Goal: Task Accomplishment & Management: Manage account settings

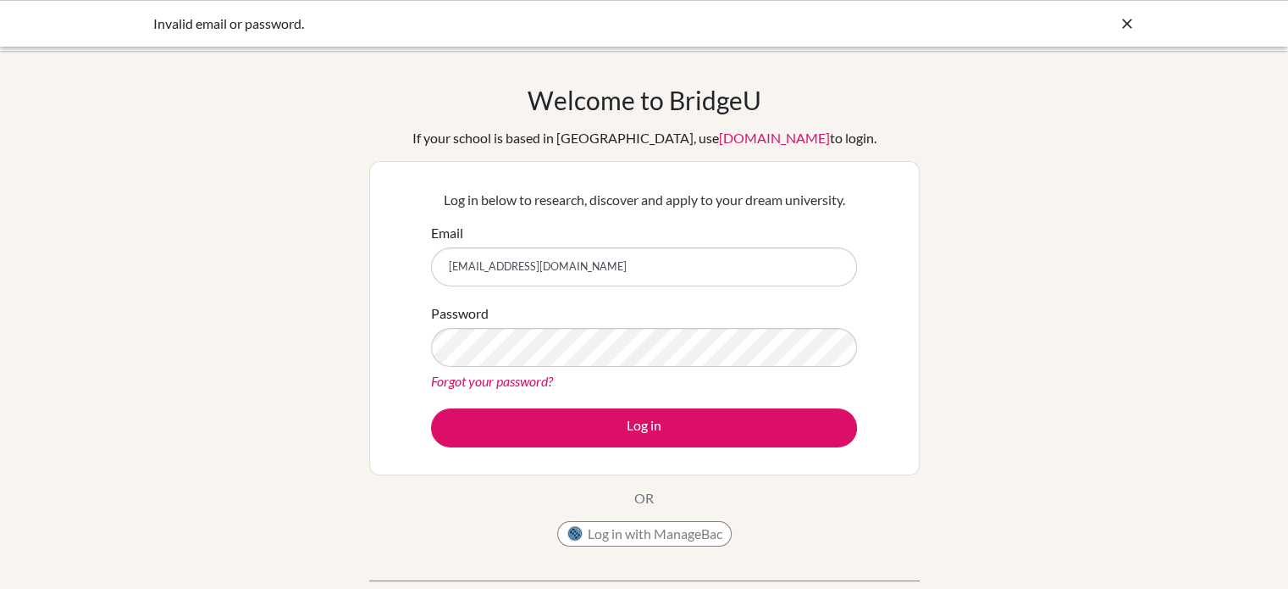
drag, startPoint x: 1138, startPoint y: 412, endPoint x: 1142, endPoint y: 456, distance: 43.3
click at [1142, 456] on div "Welcome to BridgeU If your school is based in China, use app.bridge-u.com.cn to…" at bounding box center [644, 362] width 1288 height 554
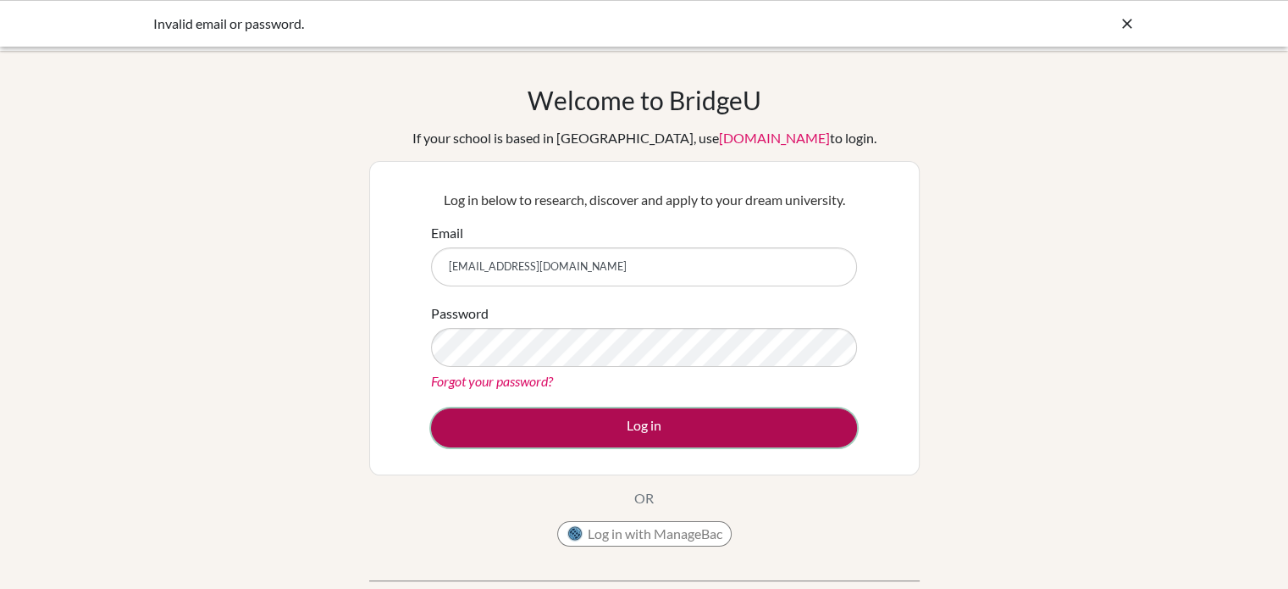
click at [709, 424] on button "Log in" at bounding box center [644, 427] width 426 height 39
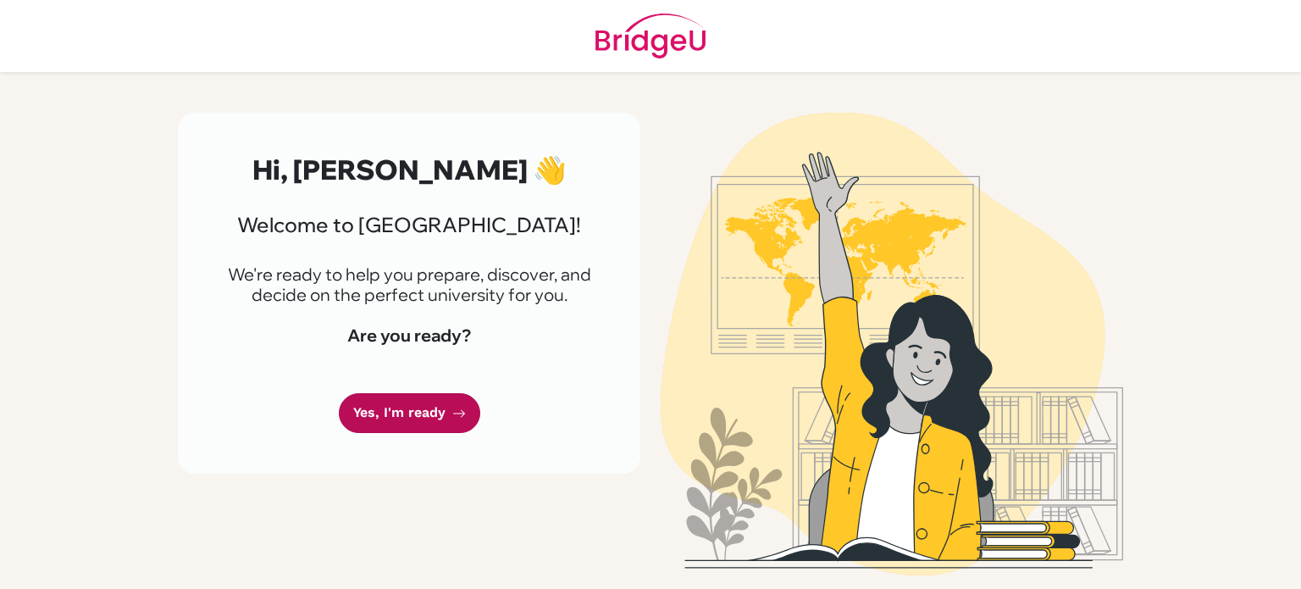
click at [399, 419] on link "Yes, I'm ready" at bounding box center [409, 413] width 141 height 40
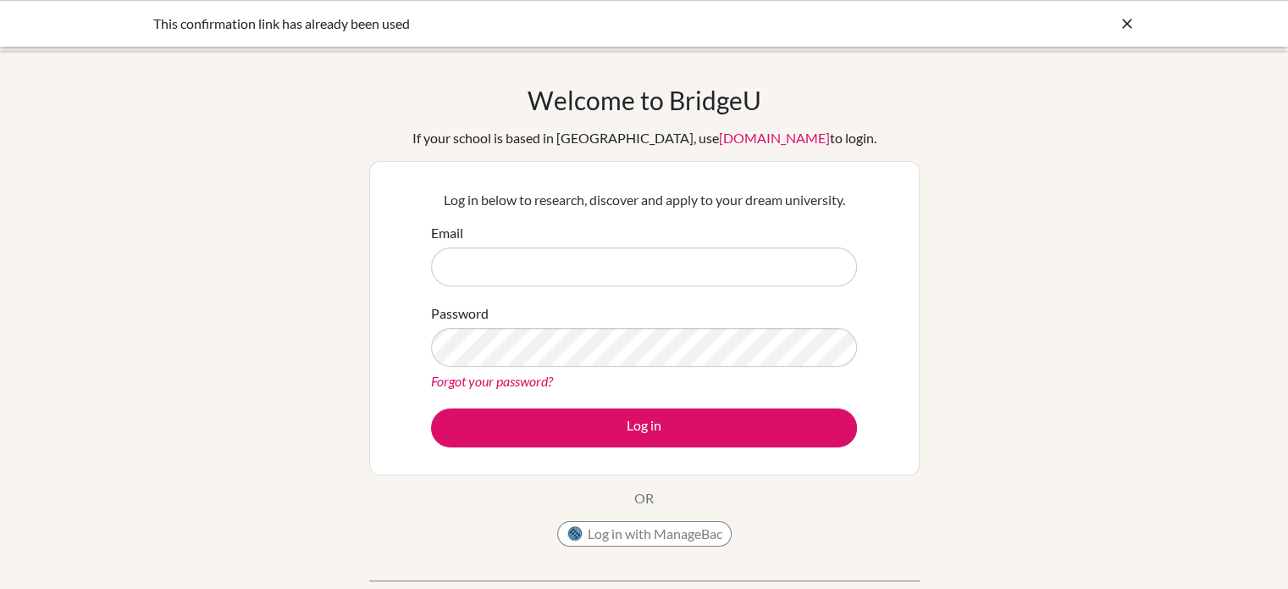
click at [585, 267] on input "Email" at bounding box center [644, 266] width 426 height 39
type input "[EMAIL_ADDRESS][DOMAIN_NAME]"
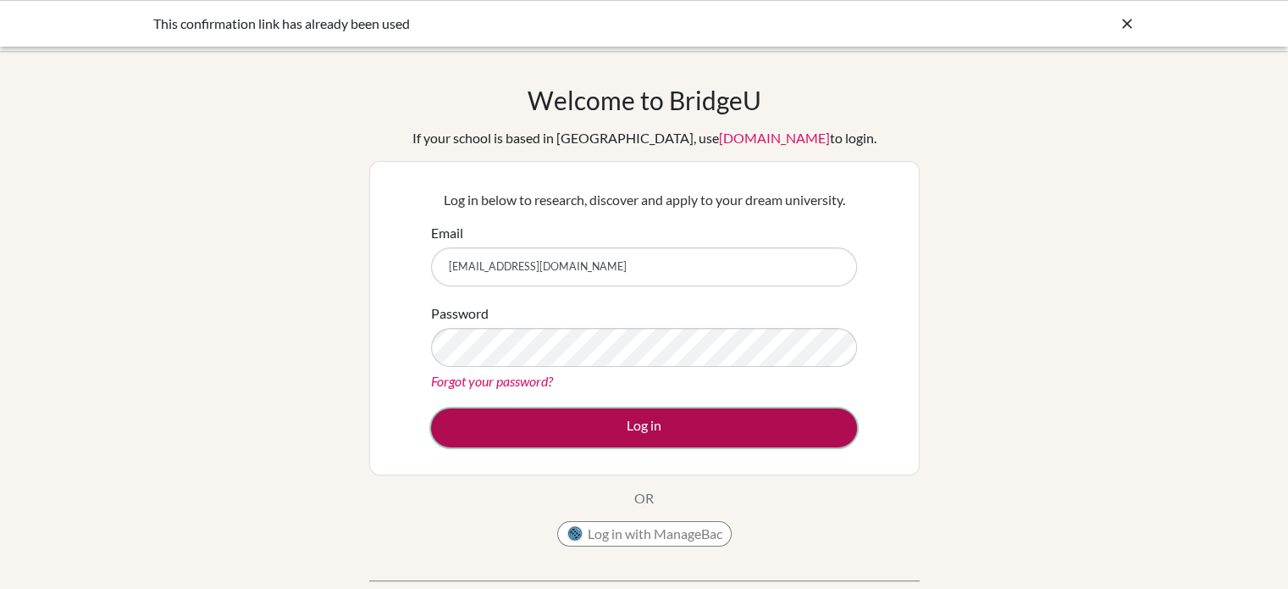
click at [569, 419] on button "Log in" at bounding box center [644, 427] width 426 height 39
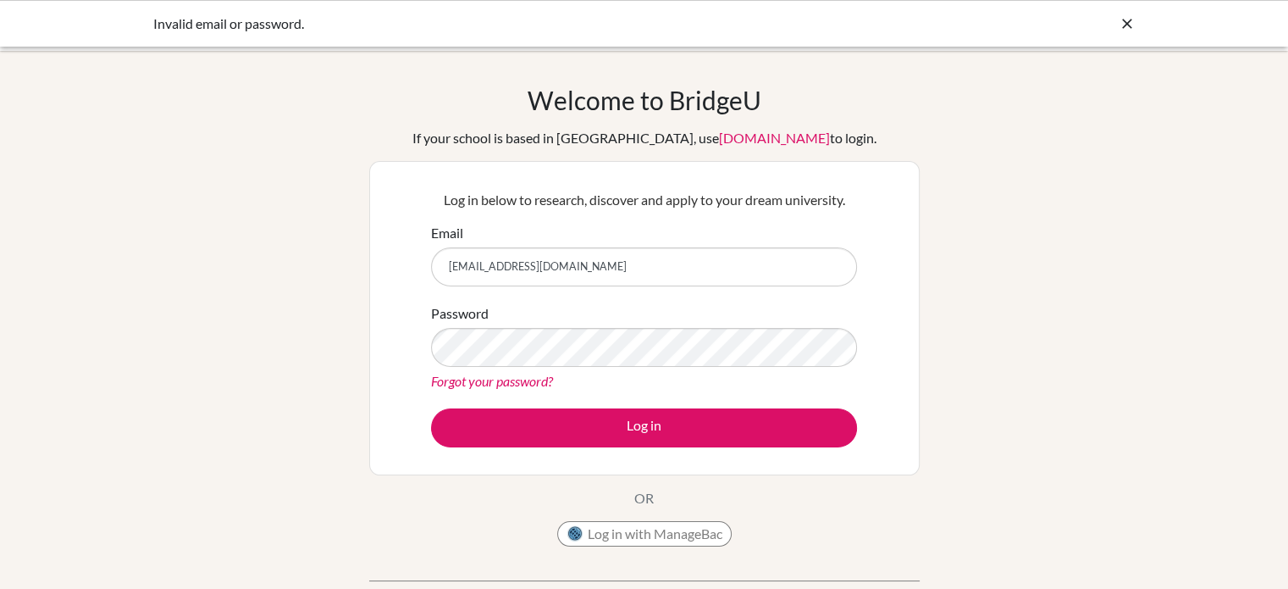
click at [533, 377] on link "Forgot your password?" at bounding box center [492, 381] width 122 height 16
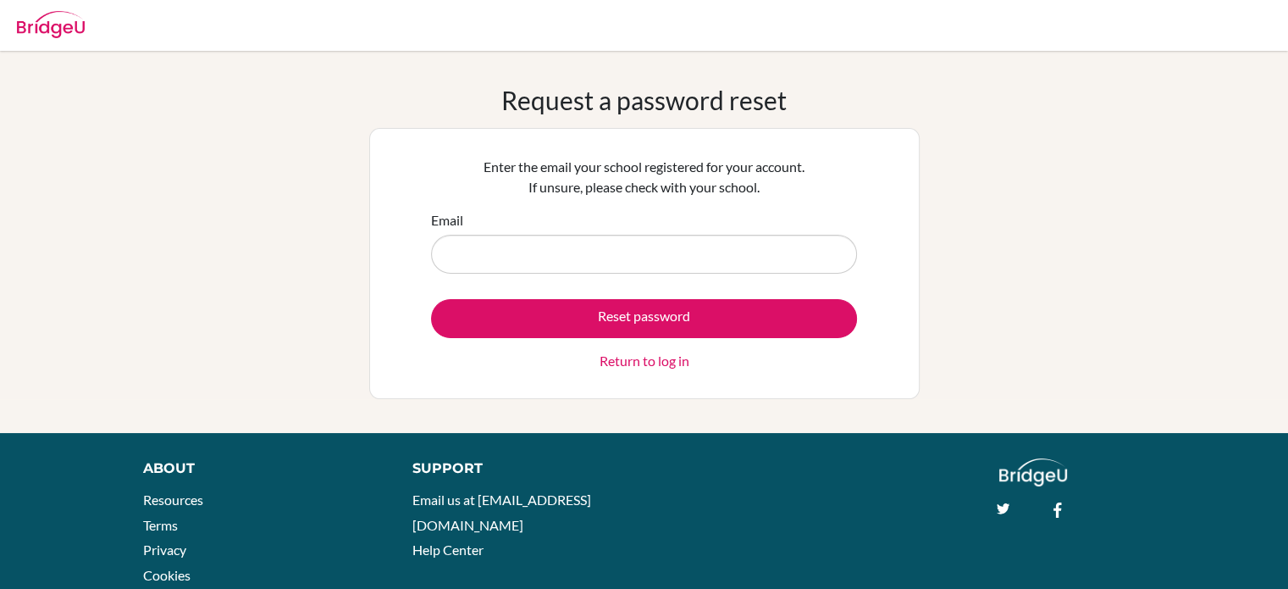
click at [540, 255] on input "Email" at bounding box center [644, 254] width 426 height 39
type input "[EMAIL_ADDRESS][DOMAIN_NAME]"
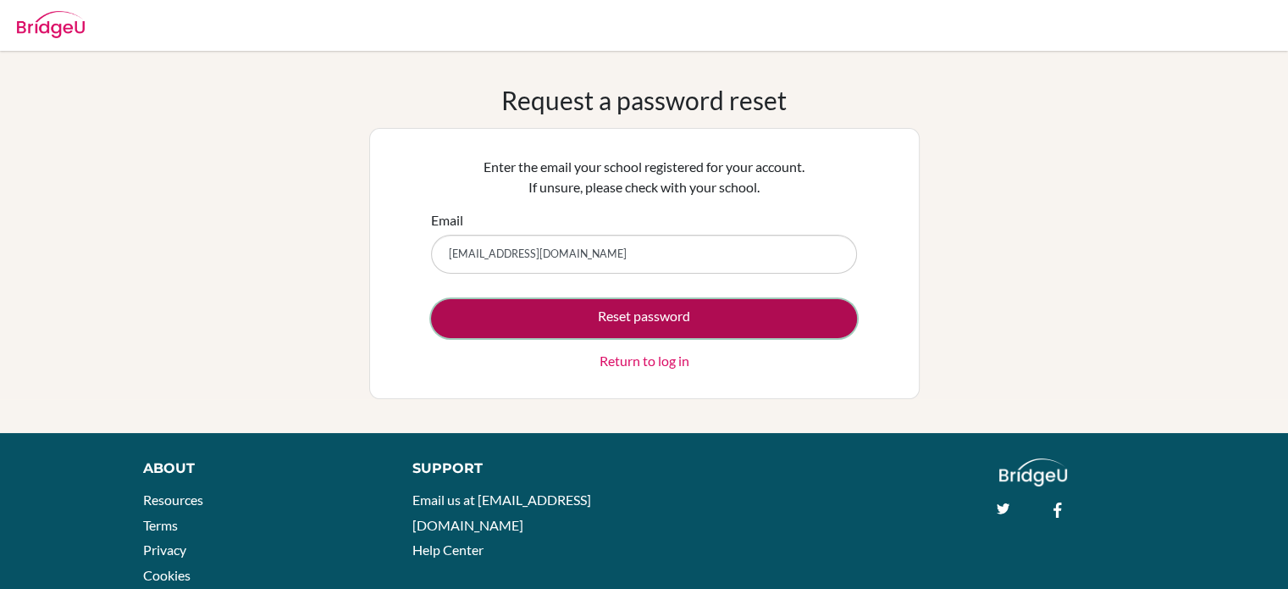
click at [542, 329] on button "Reset password" at bounding box center [644, 318] width 426 height 39
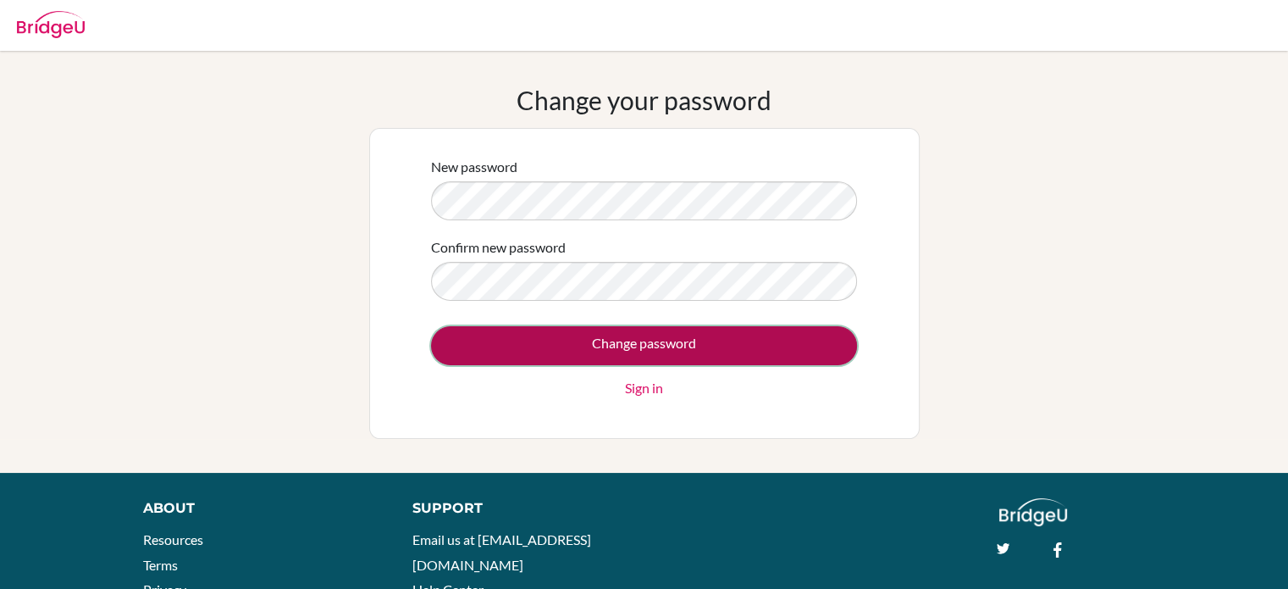
click at [519, 343] on input "Change password" at bounding box center [644, 345] width 426 height 39
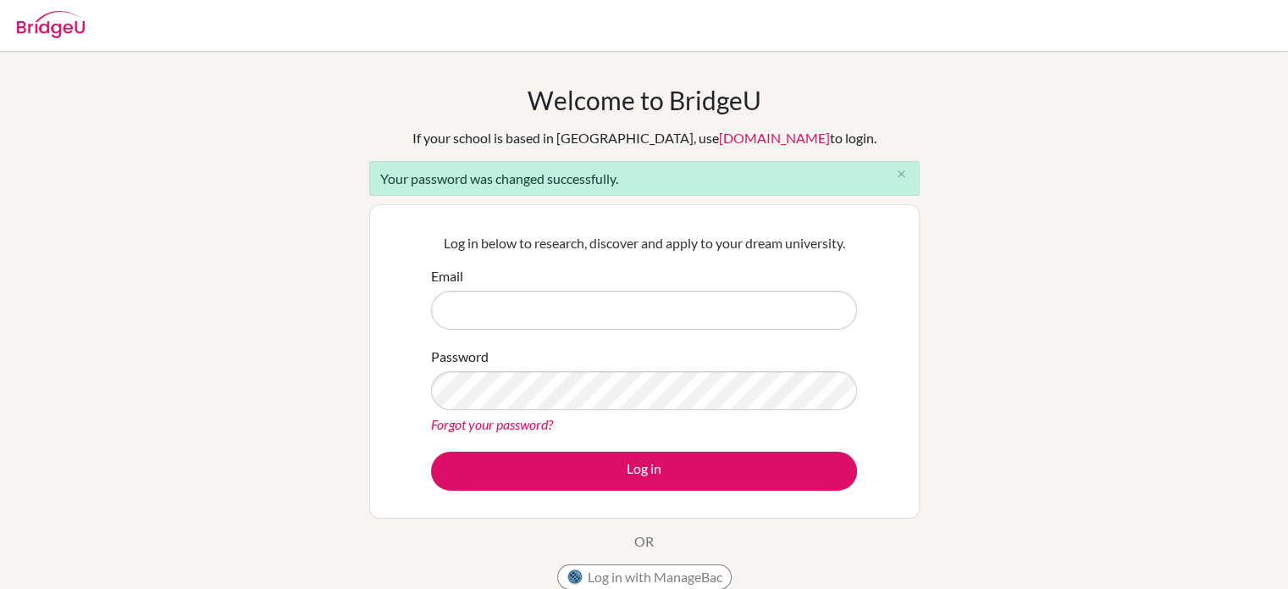
click at [504, 313] on input "Email" at bounding box center [644, 309] width 426 height 39
type input "[EMAIL_ADDRESS][DOMAIN_NAME]"
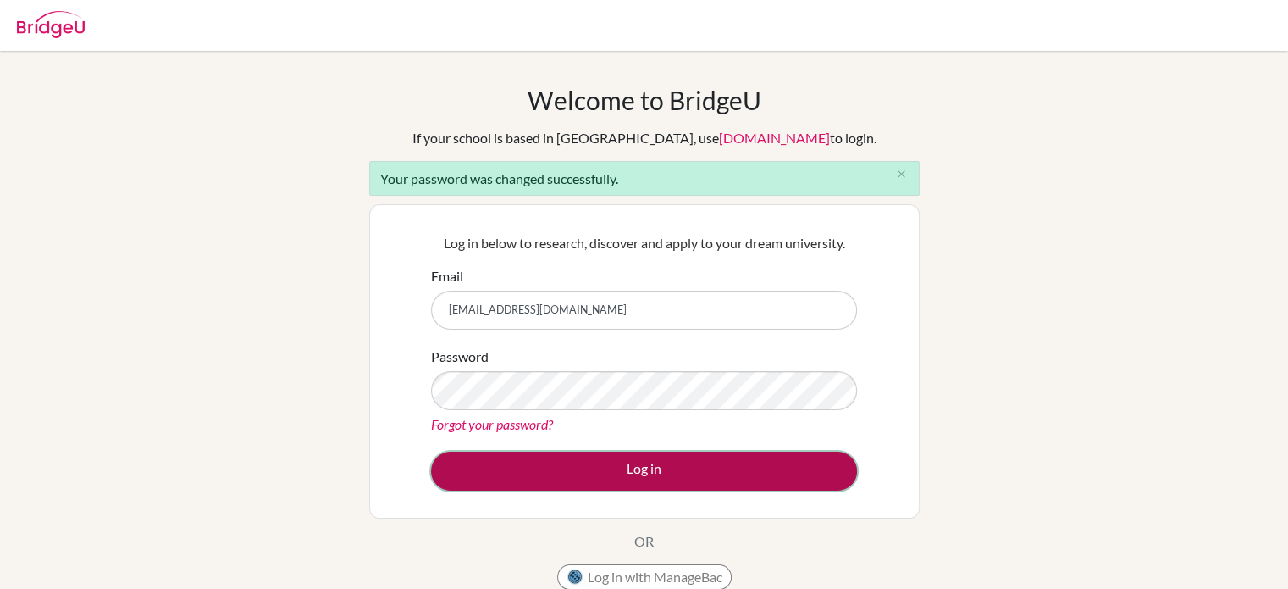
click at [552, 460] on button "Log in" at bounding box center [644, 470] width 426 height 39
